Goal: Navigation & Orientation: Find specific page/section

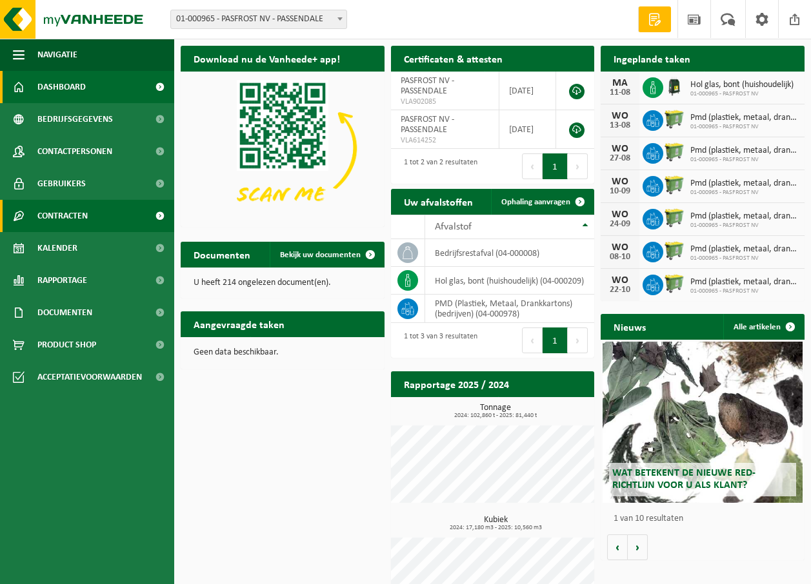
click at [71, 217] on span "Contracten" at bounding box center [62, 216] width 50 height 32
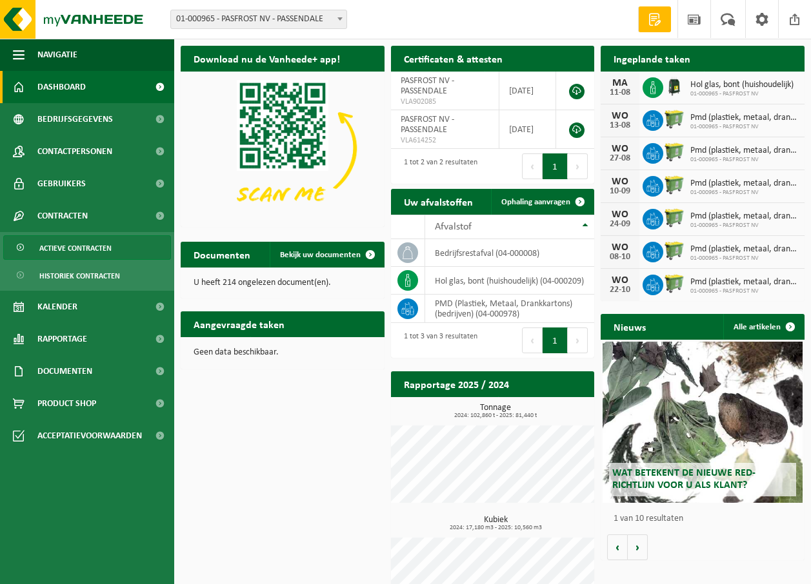
click at [79, 245] on span "Actieve contracten" at bounding box center [75, 248] width 72 height 25
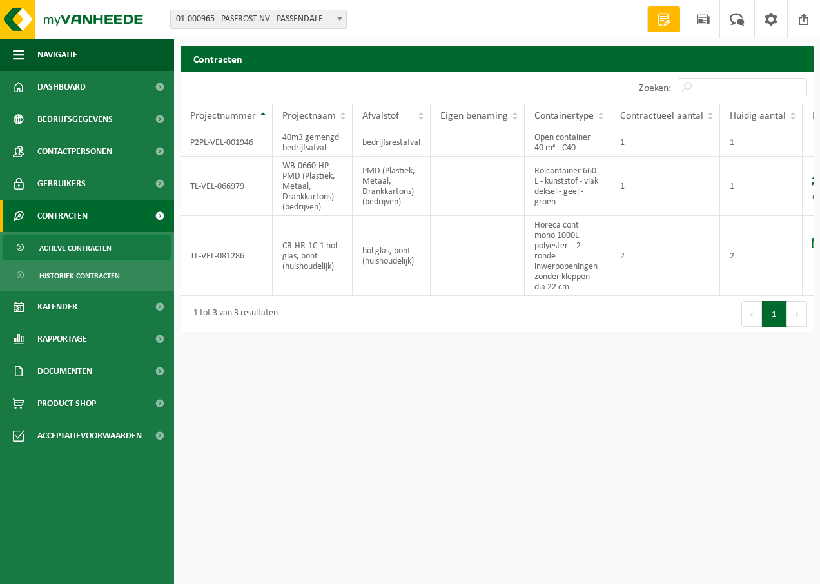
scroll to position [0, 58]
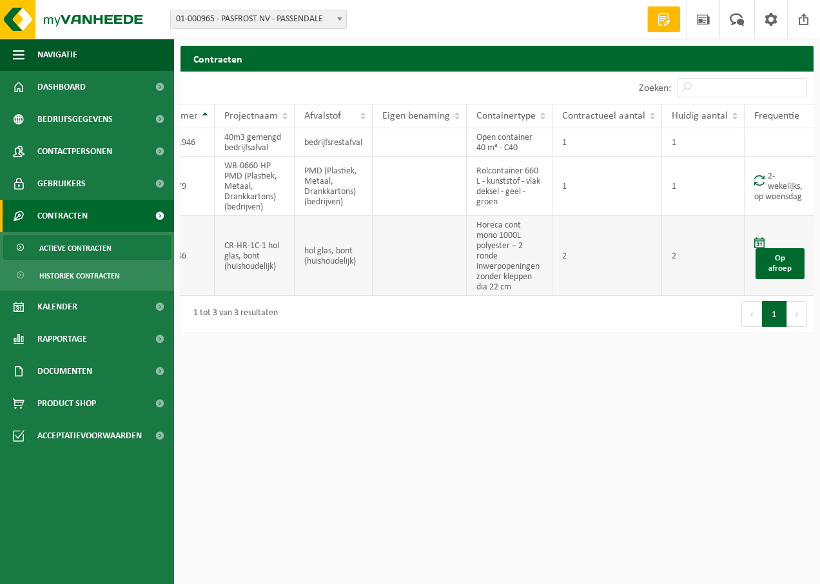
click at [326, 257] on td "hol glas, bont (huishoudelijk)" at bounding box center [334, 256] width 78 height 80
click at [423, 265] on td at bounding box center [420, 256] width 94 height 80
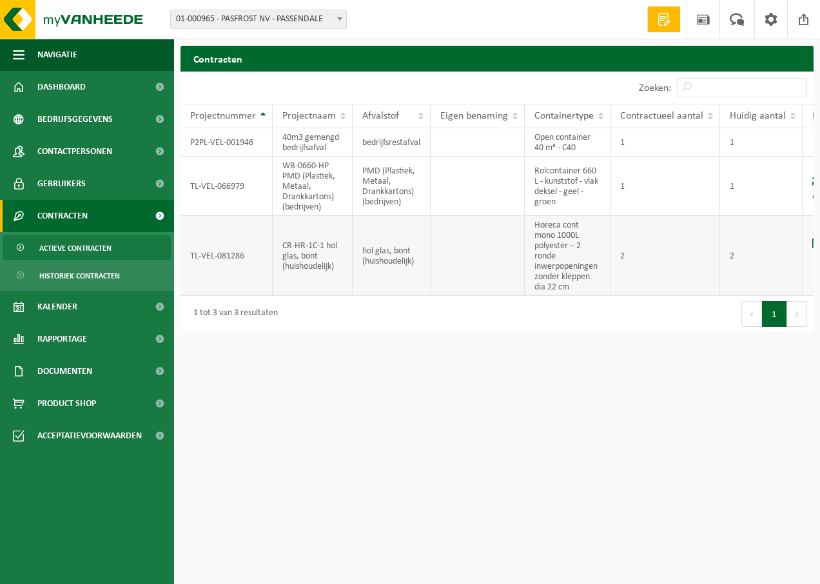
click at [215, 250] on td "TL-VEL-081286" at bounding box center [227, 256] width 92 height 80
click at [425, 234] on td "hol glas, bont (huishoudelijk)" at bounding box center [392, 256] width 78 height 80
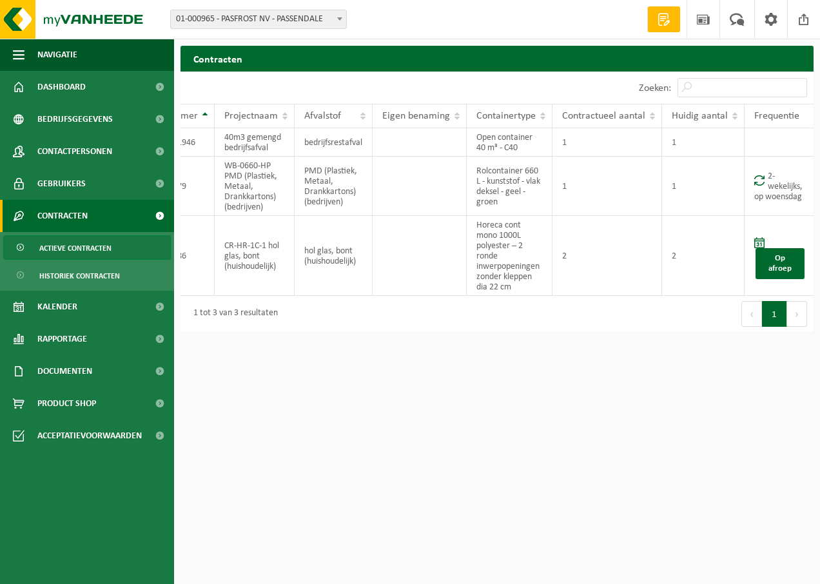
click at [654, 375] on html "Vestiging: 01-000965 - PASFROST NV - PASSENDALE 01-000965 - PASFROST NV - PASSE…" at bounding box center [410, 292] width 820 height 584
click at [489, 422] on html "Vestiging: 01-000965 - PASFROST NV - PASSENDALE 01-000965 - PASFROST NV - PASSE…" at bounding box center [410, 292] width 820 height 584
click at [569, 452] on html "Vestiging: 01-000965 - PASFROST NV - PASSENDALE 01-000965 - PASFROST NV - PASSE…" at bounding box center [410, 292] width 820 height 584
click at [649, 351] on html "Vestiging: 01-000965 - PASFROST NV - PASSENDALE 01-000965 - PASFROST NV - PASSE…" at bounding box center [410, 292] width 820 height 584
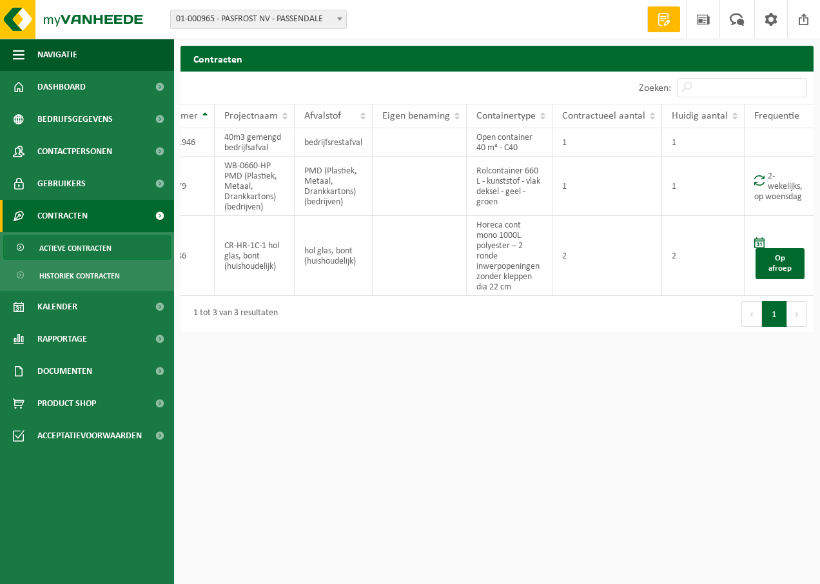
click at [474, 454] on html "Vestiging: 01-000965 - PASFROST NV - PASSENDALE 01-000965 - PASFROST NV - PASSE…" at bounding box center [410, 292] width 820 height 584
click at [358, 468] on html "Vestiging: 01-000965 - PASFROST NV - PASSENDALE 01-000965 - PASFROST NV - PASSE…" at bounding box center [410, 292] width 820 height 584
click at [79, 15] on img at bounding box center [77, 19] width 155 height 39
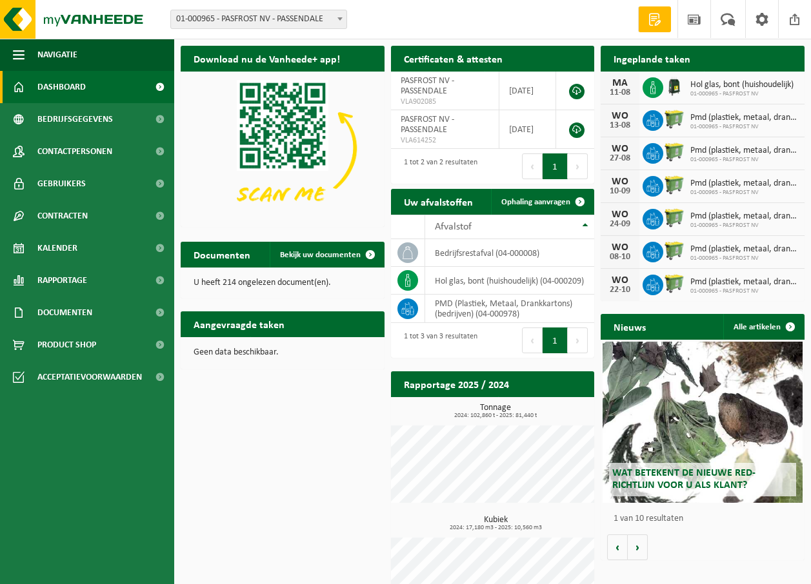
click at [302, 443] on div "Download nu de Vanheede+ app! Verberg Certificaten & attesten Bekijk uw certifi…" at bounding box center [492, 333] width 630 height 589
click at [727, 18] on span at bounding box center [727, 19] width 21 height 38
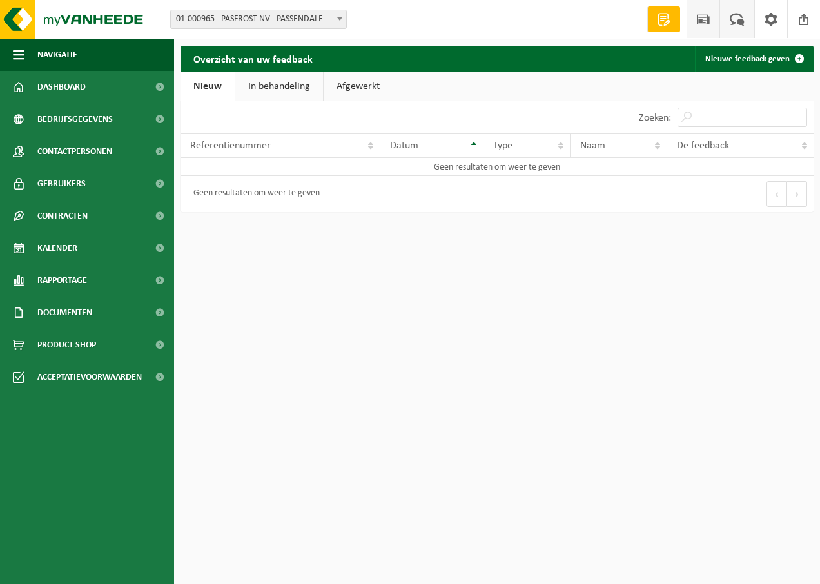
click at [707, 14] on span at bounding box center [703, 19] width 19 height 38
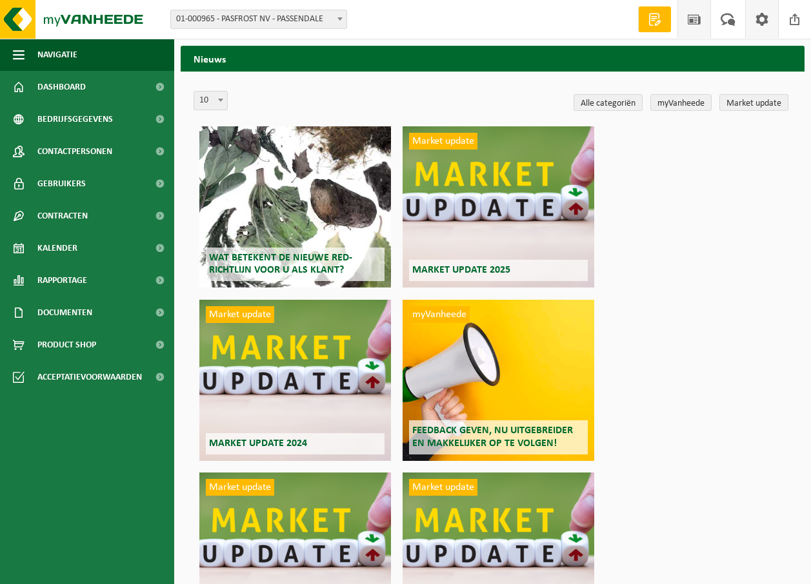
click at [769, 19] on span at bounding box center [761, 19] width 19 height 38
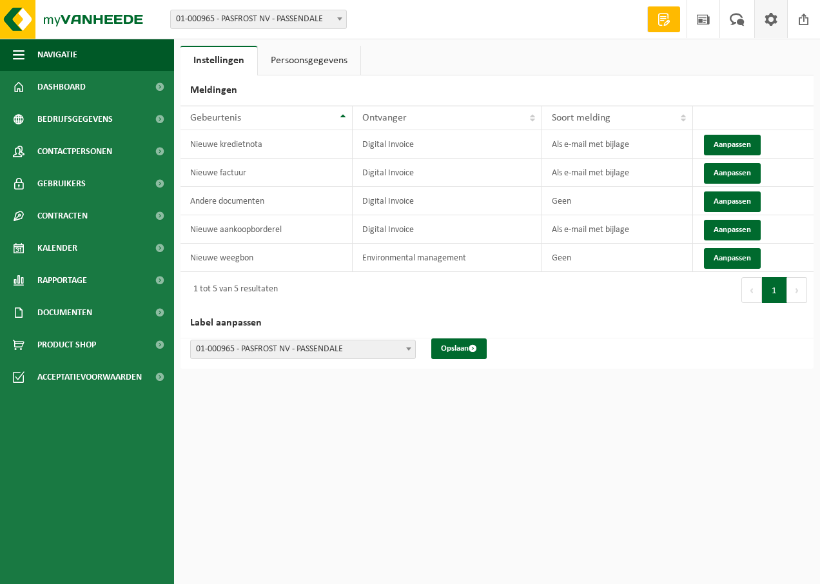
click at [422, 516] on html "Vestiging: 01-000965 - PASFROST NV - PASSENDALE 01-000965 - PASFROST NV - PASSE…" at bounding box center [410, 292] width 820 height 584
click at [706, 20] on span at bounding box center [703, 19] width 19 height 38
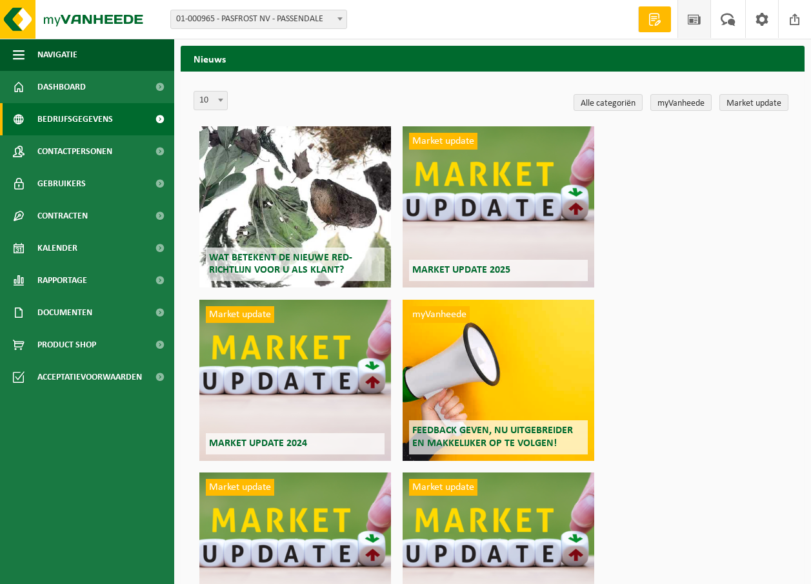
click at [103, 120] on span "Bedrijfsgegevens" at bounding box center [74, 119] width 75 height 32
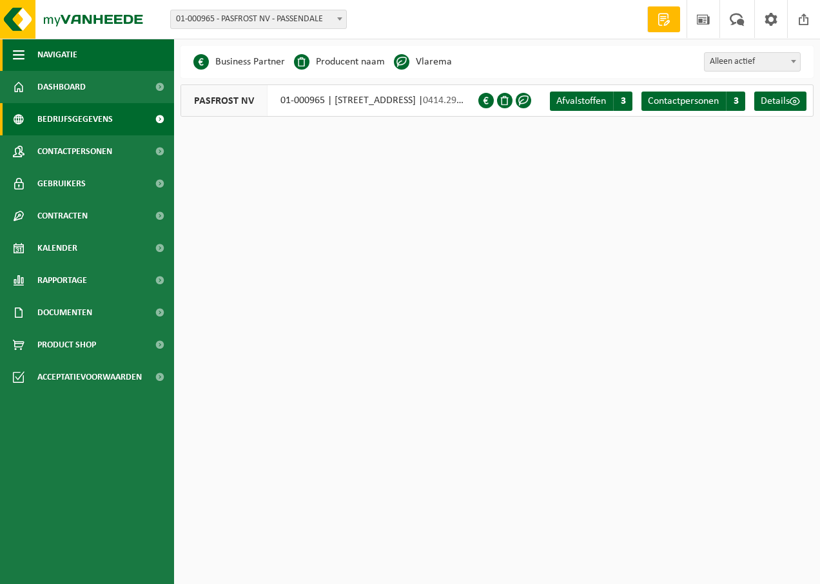
click at [49, 57] on span "Navigatie" at bounding box center [57, 55] width 40 height 32
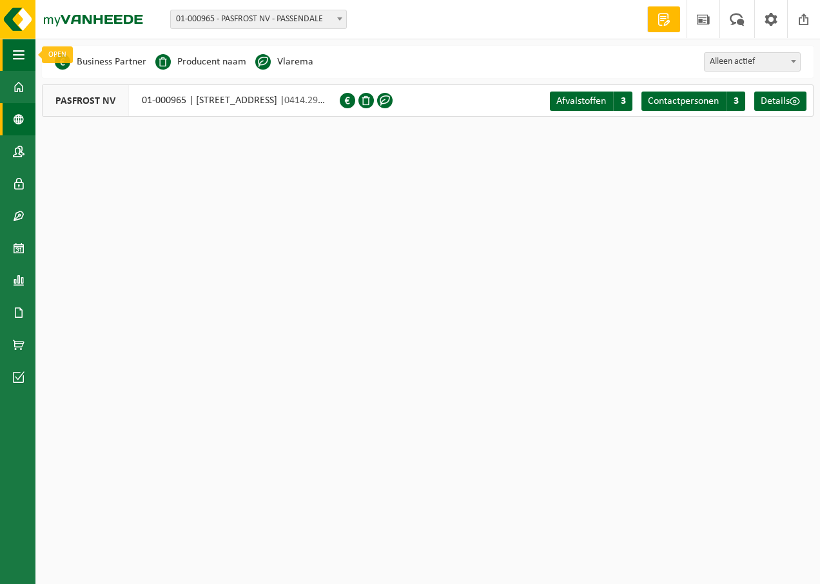
click at [17, 53] on span "button" at bounding box center [19, 55] width 12 height 32
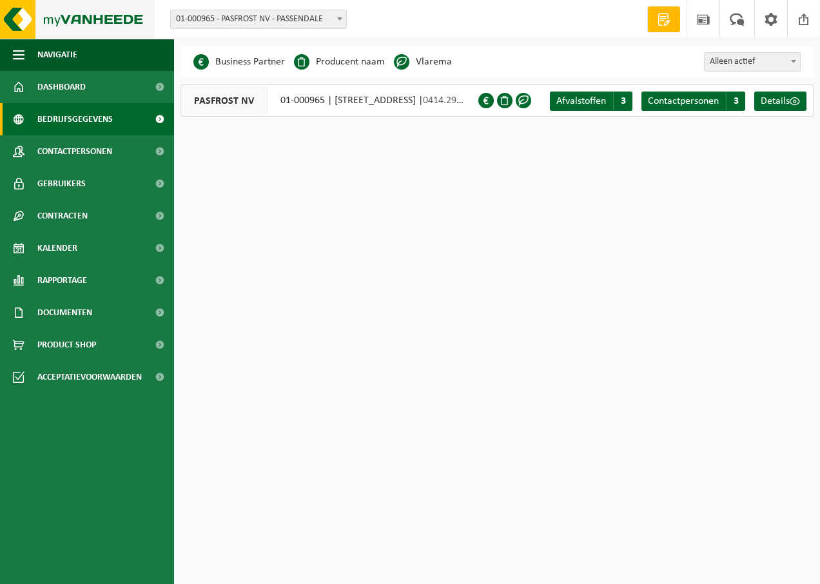
click at [74, 23] on img at bounding box center [77, 19] width 155 height 39
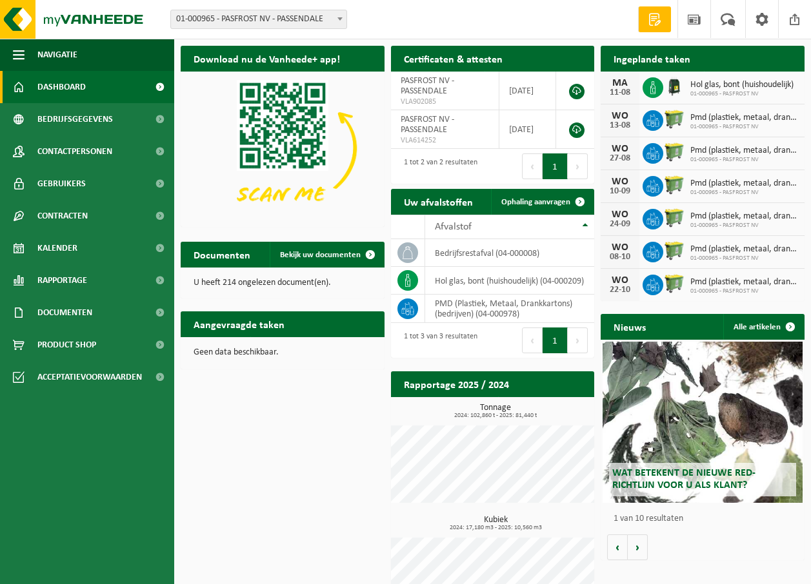
click at [249, 453] on div "Download nu de Vanheede+ app! Verberg Certificaten & attesten Bekijk uw certifi…" at bounding box center [492, 333] width 630 height 589
click at [279, 468] on div "Download nu de Vanheede+ app! Verberg Certificaten & attesten Bekijk uw certifi…" at bounding box center [492, 333] width 630 height 589
click at [268, 464] on div "Download nu de Vanheede+ app! Verberg Certificaten & attesten Bekijk uw certifi…" at bounding box center [492, 333] width 630 height 589
click at [353, 413] on div "Download nu de Vanheede+ app! Verberg Certificaten & attesten Bekijk uw certifi…" at bounding box center [492, 333] width 630 height 589
